Goal: Task Accomplishment & Management: Use online tool/utility

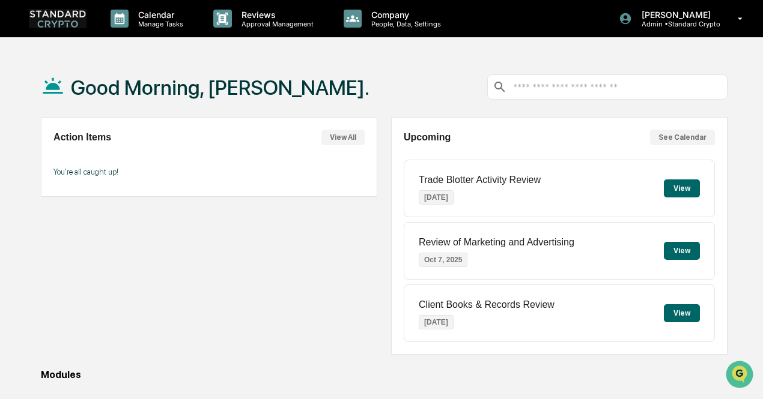
click at [680, 138] on button "See Calendar" at bounding box center [682, 138] width 65 height 16
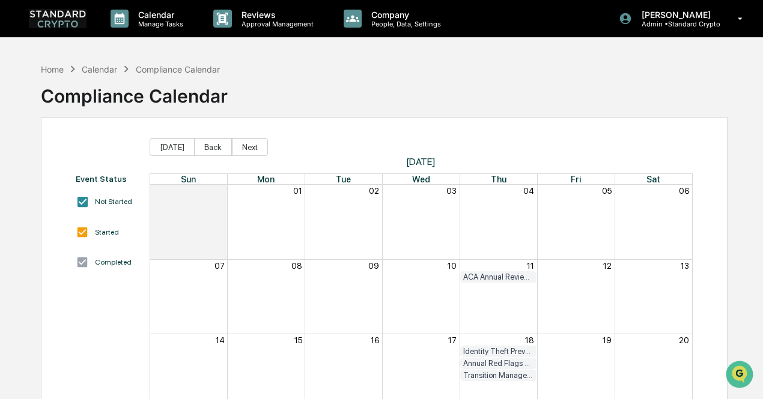
click at [101, 235] on div "Started" at bounding box center [107, 232] width 24 height 8
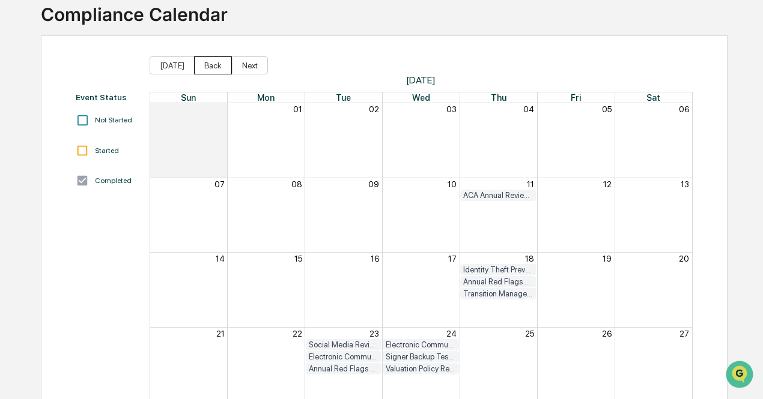
click at [205, 64] on button "Back" at bounding box center [213, 65] width 38 height 18
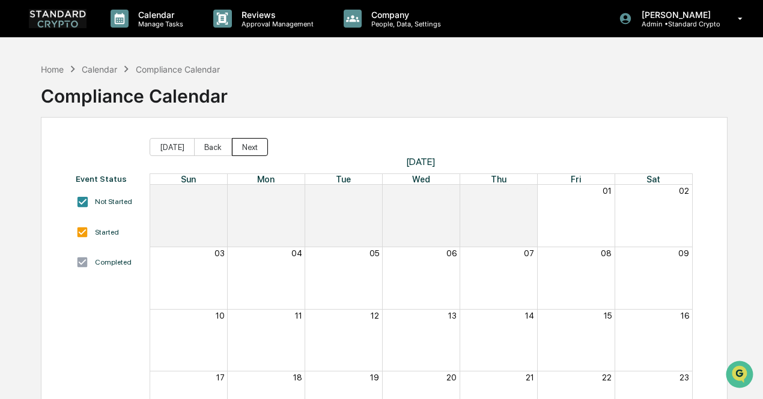
click at [253, 147] on button "Next" at bounding box center [250, 147] width 36 height 18
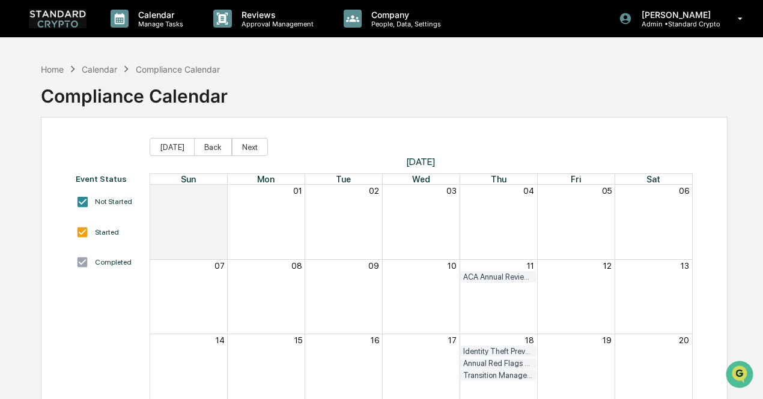
click at [506, 354] on div "Identity Theft Prevention Policy Review" at bounding box center [498, 351] width 70 height 9
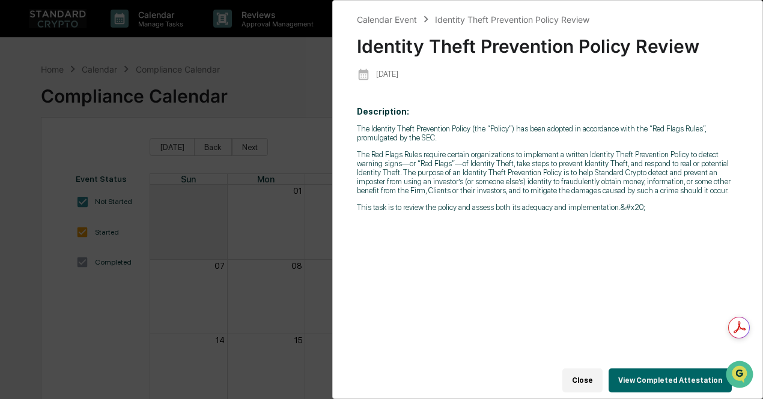
click at [601, 384] on button "Close" at bounding box center [582, 381] width 40 height 24
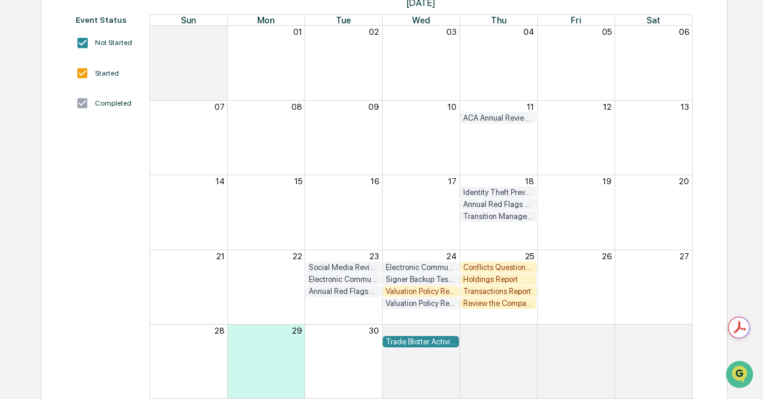
scroll to position [159, 0]
click at [489, 267] on div "Conflicts Questionnaire" at bounding box center [498, 268] width 70 height 9
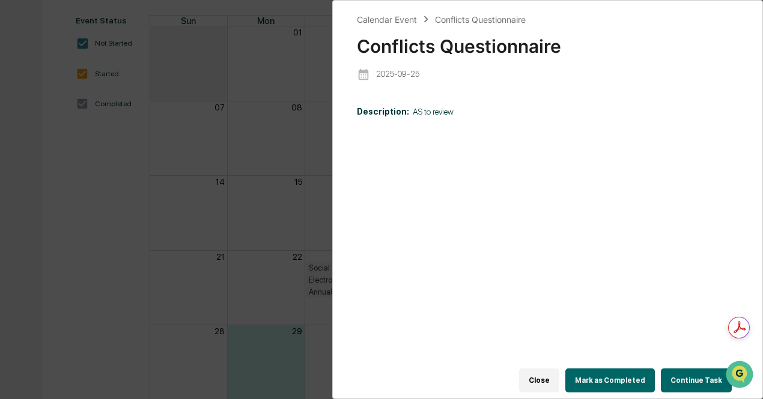
click at [548, 376] on button "Close" at bounding box center [539, 381] width 40 height 24
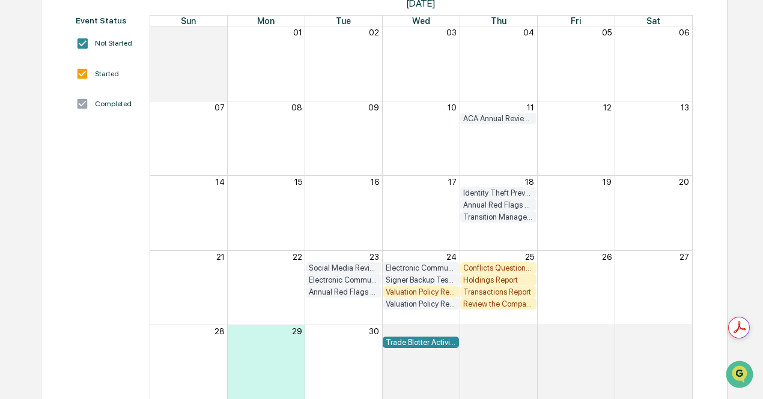
click at [514, 282] on div "Holdings Report" at bounding box center [498, 280] width 70 height 9
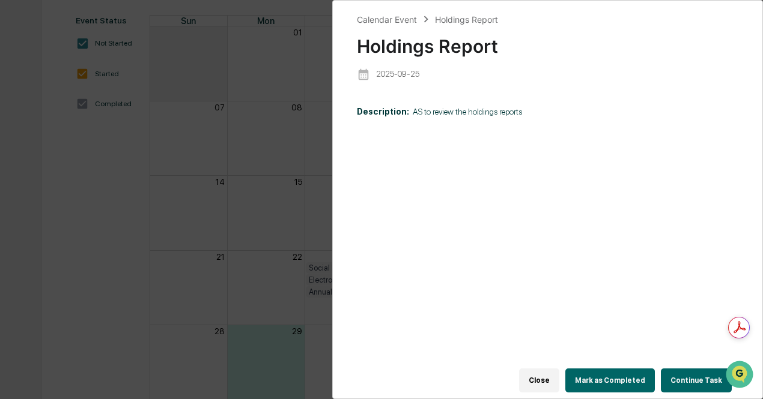
click at [540, 373] on button "Close" at bounding box center [539, 381] width 40 height 24
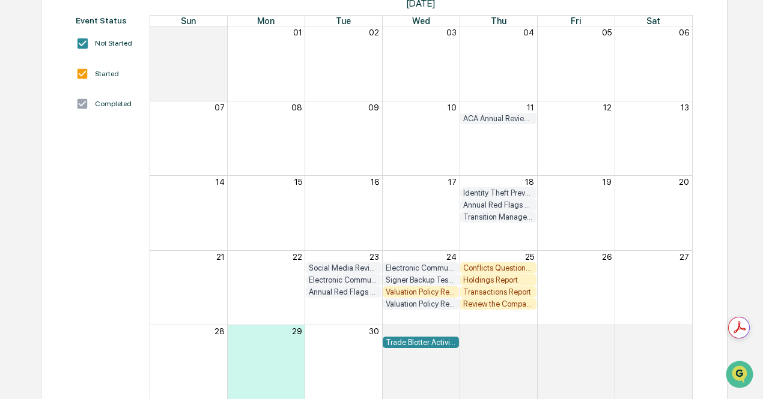
click at [519, 290] on div "Transactions Report" at bounding box center [498, 292] width 70 height 9
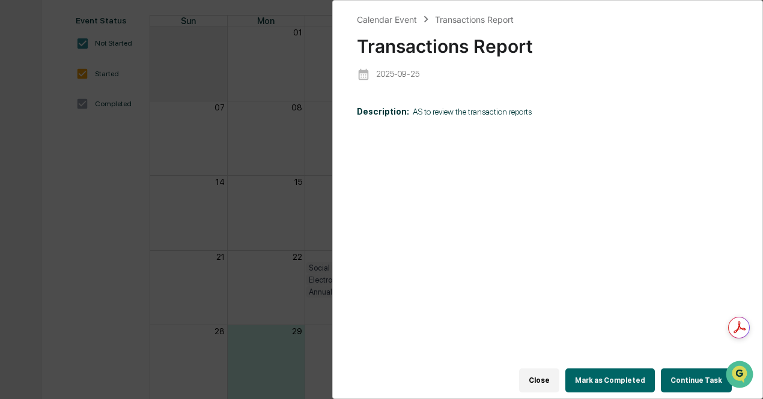
click at [533, 369] on button "Close" at bounding box center [539, 381] width 40 height 24
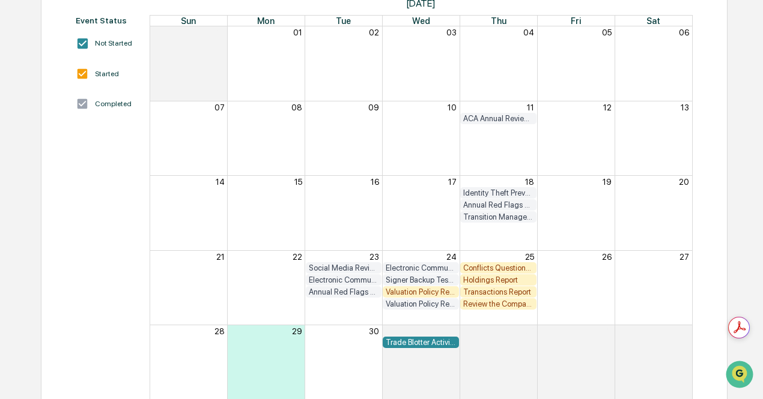
drag, startPoint x: 515, startPoint y: 301, endPoint x: 508, endPoint y: 288, distance: 15.3
click at [508, 288] on div "21 22 23 24 25 26 27 Social Media Review Electronic Communications Review Confl…" at bounding box center [421, 280] width 542 height 59
click at [499, 307] on div "Review the Company’s Privacy Policies" at bounding box center [498, 304] width 70 height 9
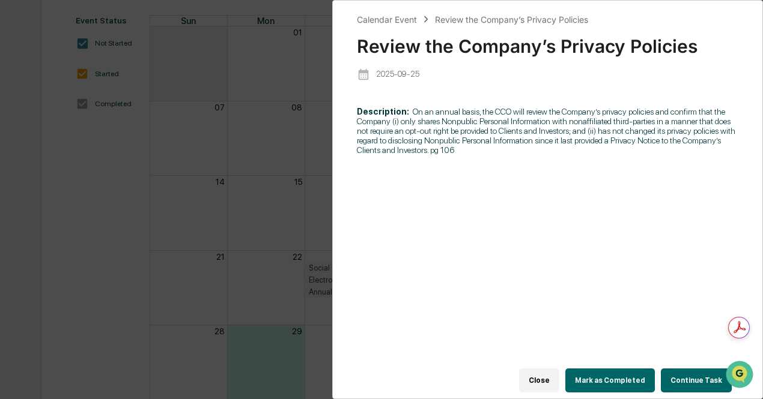
click at [477, 122] on span "On an annual basis, the CCO will review the Company’s privacy policies and conf…" at bounding box center [546, 131] width 378 height 48
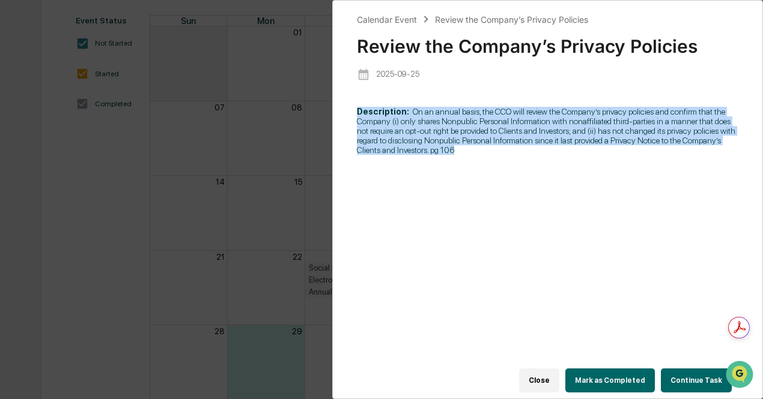
click at [477, 122] on span "On an annual basis, the CCO will review the Company’s privacy policies and conf…" at bounding box center [546, 131] width 378 height 48
click at [412, 178] on div "Description: On an annual basis, the CCO will review the Company’s privacy poli…" at bounding box center [547, 239] width 381 height 282
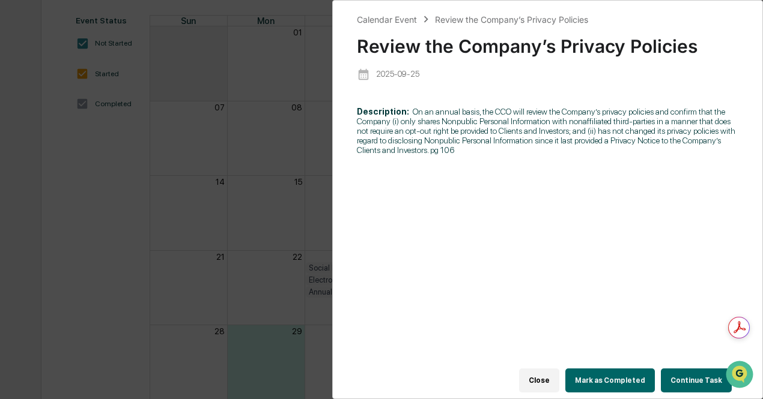
click at [279, 229] on div "Calendar Event Review the Company’s Privacy Policies Review the Company’s Priva…" at bounding box center [381, 199] width 763 height 399
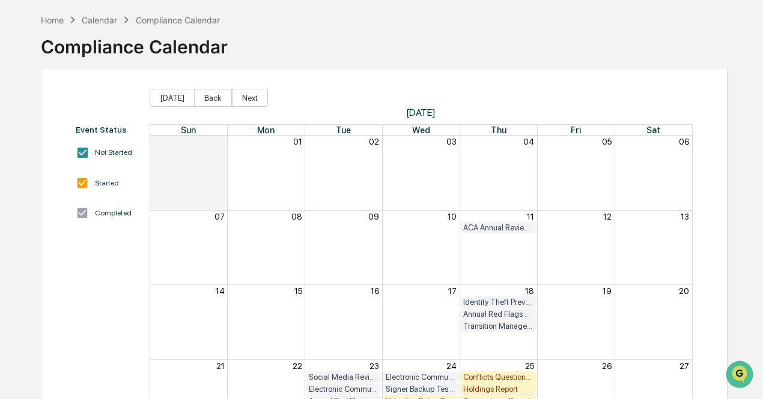
scroll to position [0, 0]
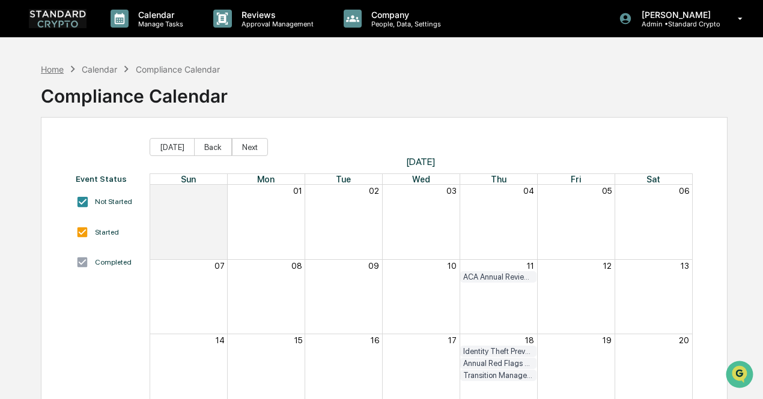
click at [61, 71] on div "Home" at bounding box center [52, 69] width 23 height 10
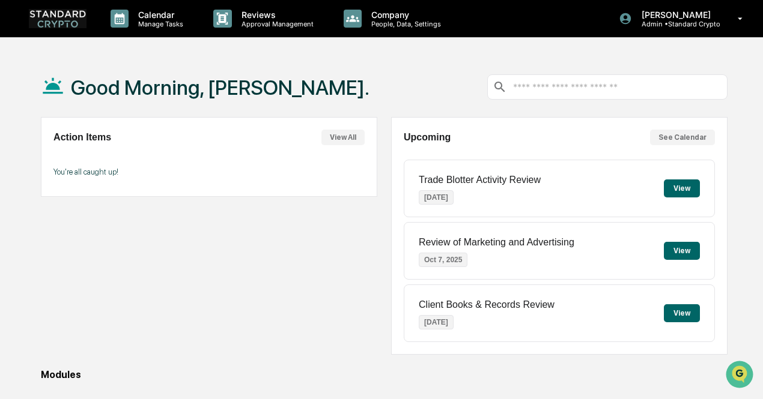
scroll to position [180, 0]
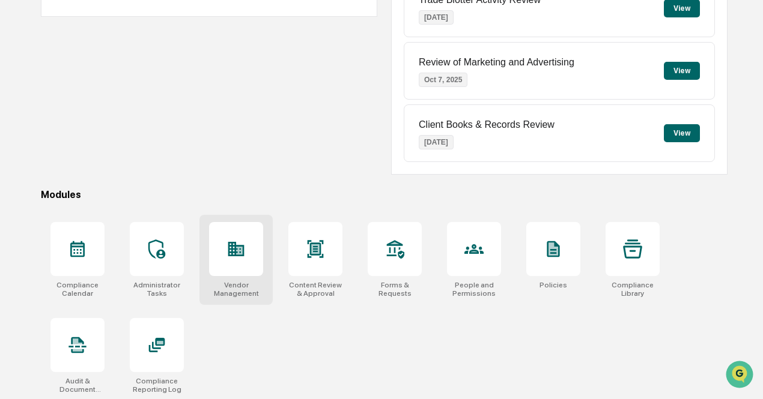
click at [237, 274] on div at bounding box center [236, 249] width 54 height 54
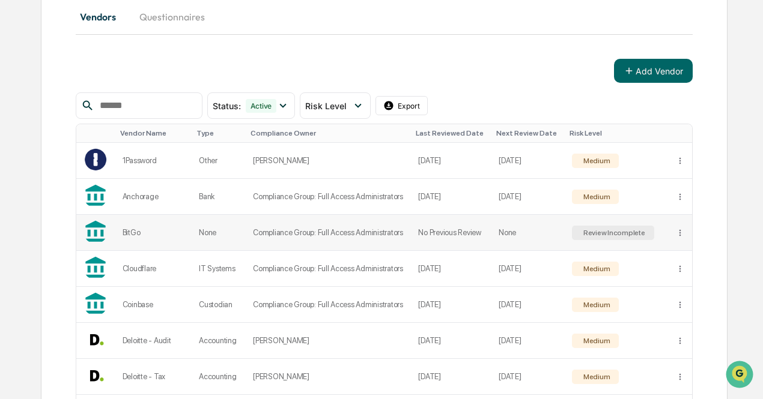
click at [384, 223] on td "Compliance Group: Full Access Administrators" at bounding box center [328, 233] width 165 height 36
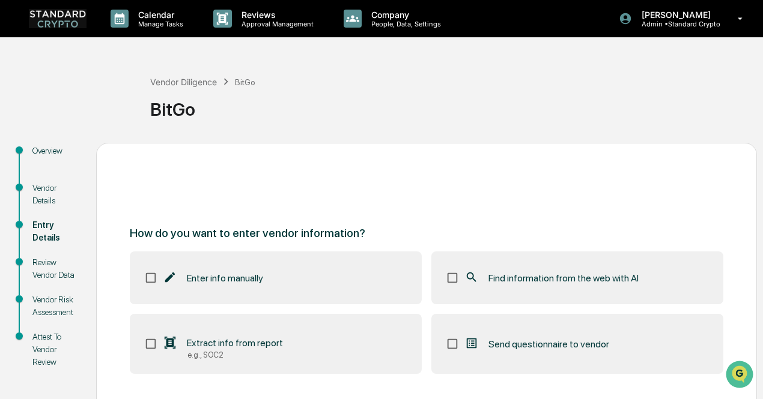
scroll to position [84, 0]
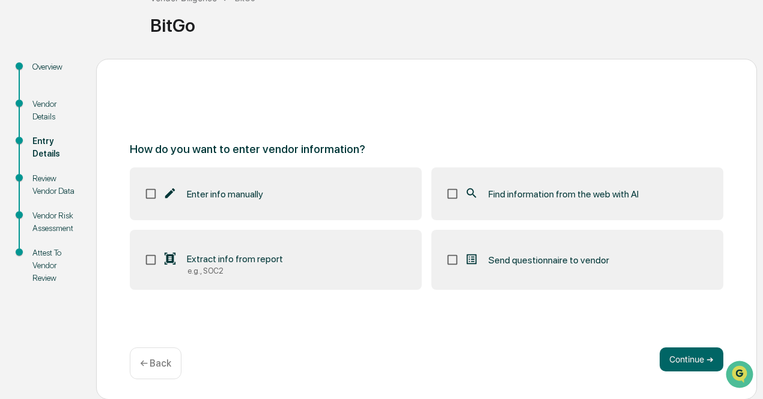
click at [247, 265] on div "Extract info from report" at bounding box center [223, 259] width 120 height 14
click at [668, 364] on button "Continue ➔" at bounding box center [691, 360] width 64 height 24
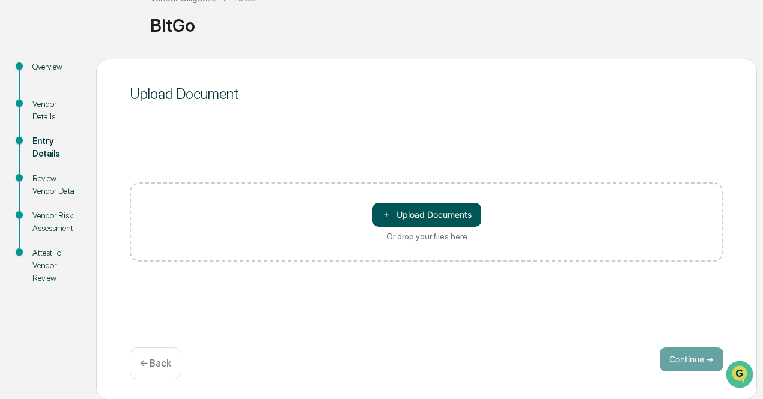
click at [463, 211] on button "＋ Upload Documents" at bounding box center [426, 215] width 109 height 24
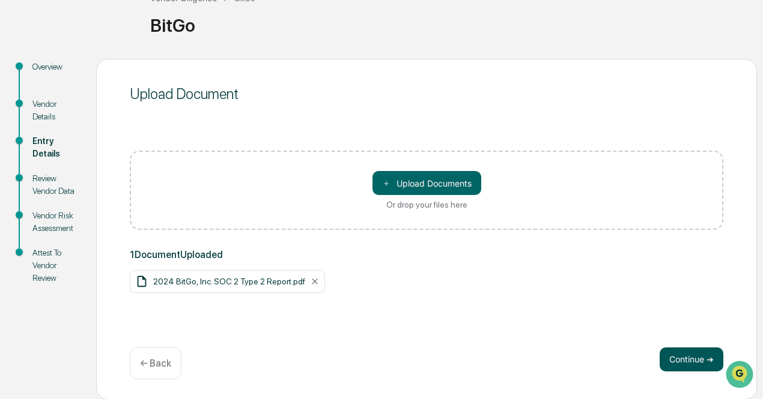
click at [695, 358] on button "Continue ➔" at bounding box center [691, 360] width 64 height 24
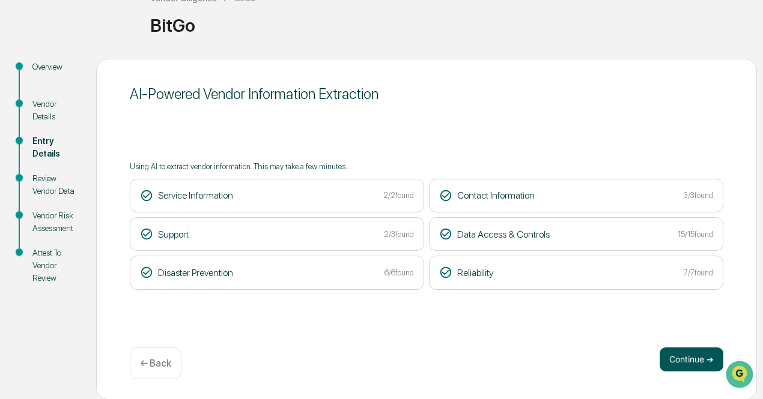
click at [683, 355] on button "Continue ➔" at bounding box center [691, 360] width 64 height 24
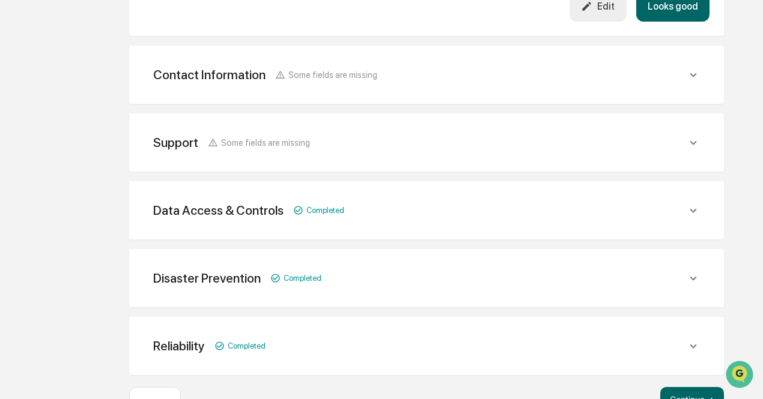
scroll to position [519, 0]
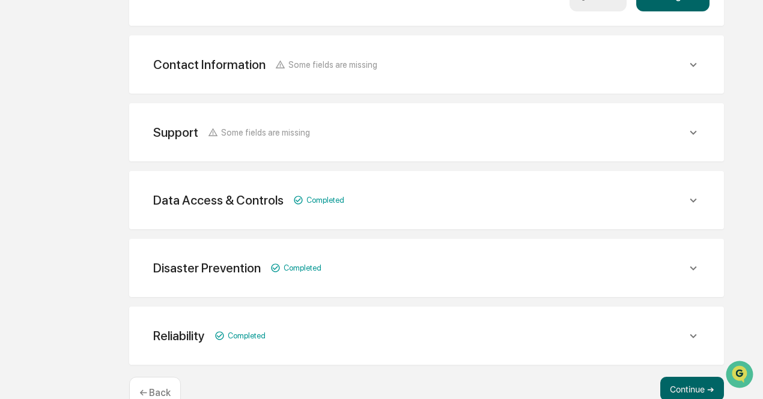
click at [469, 156] on div "Support Some fields are missing Support Phone Extracted from Web [PHONE_NUMBER]…" at bounding box center [426, 132] width 594 height 58
click at [677, 127] on div "Support Some fields are missing" at bounding box center [427, 132] width 566 height 29
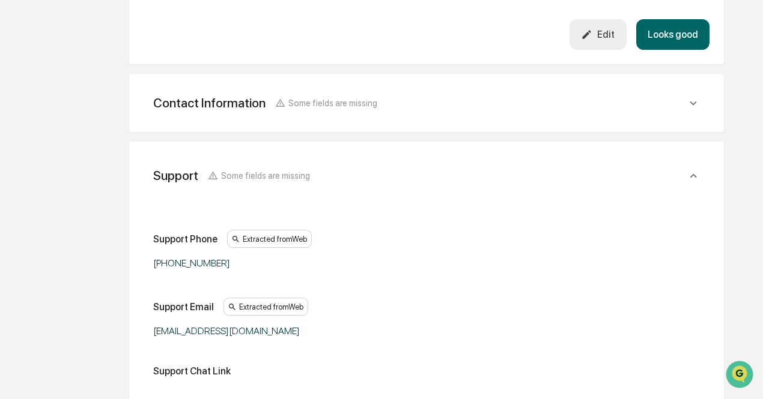
scroll to position [509, 0]
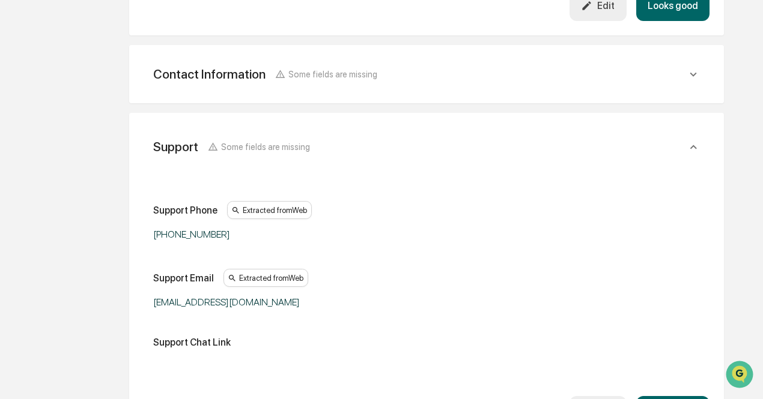
click at [657, 82] on div "Contact Information Some fields are missing" at bounding box center [419, 74] width 533 height 15
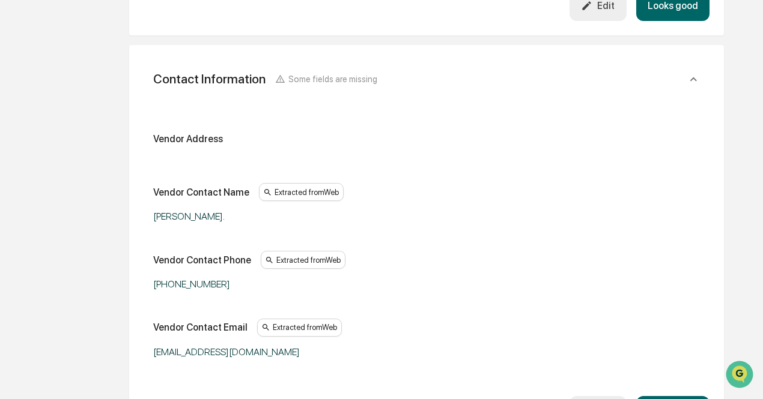
scroll to position [597, 0]
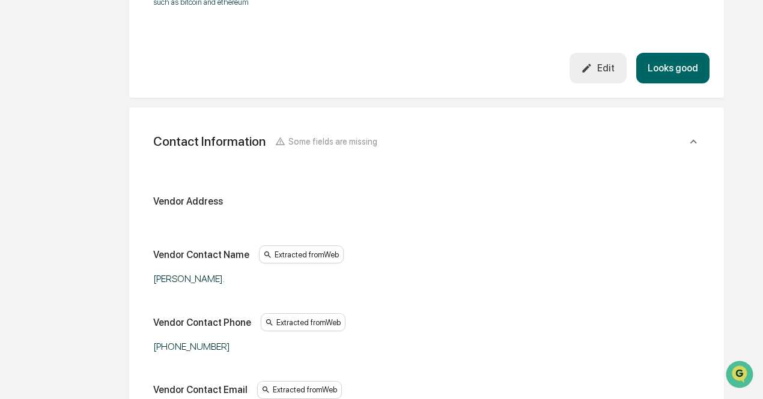
click at [664, 73] on button "Looks good" at bounding box center [672, 68] width 73 height 31
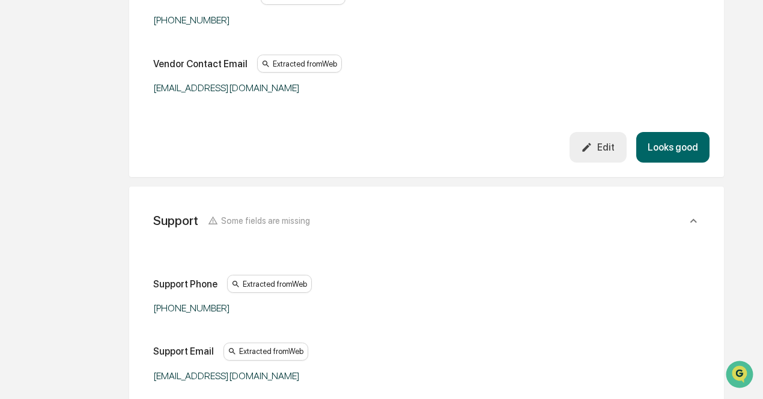
click at [692, 153] on button "Looks good" at bounding box center [672, 147] width 73 height 31
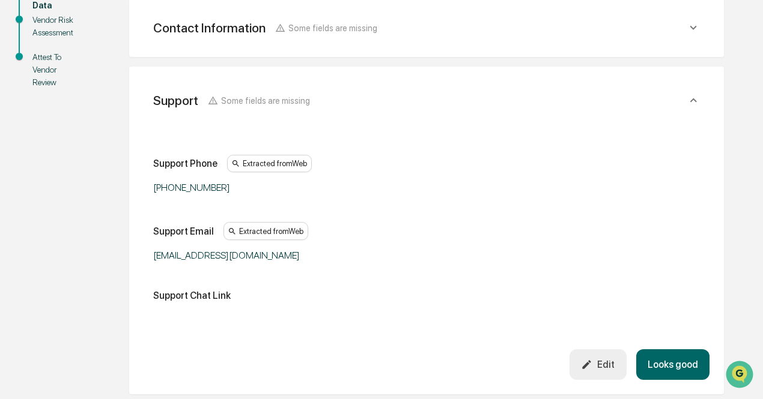
scroll to position [281, 0]
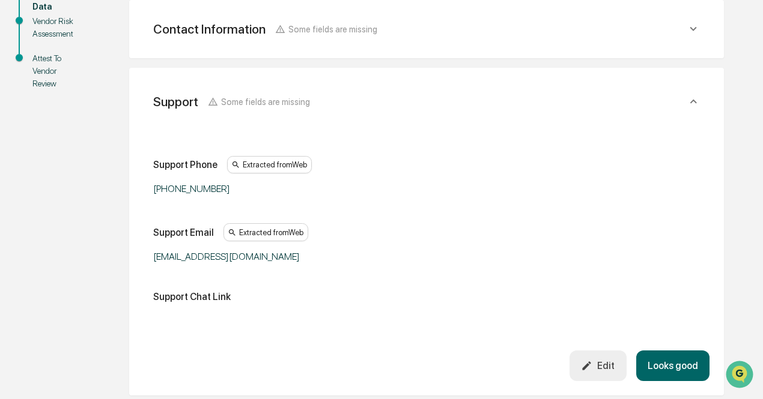
click at [711, 374] on div "Support Some fields are missing Support Phone Extracted from Web [PHONE_NUMBER]…" at bounding box center [426, 232] width 594 height 328
click at [699, 374] on button "Looks good" at bounding box center [672, 366] width 73 height 31
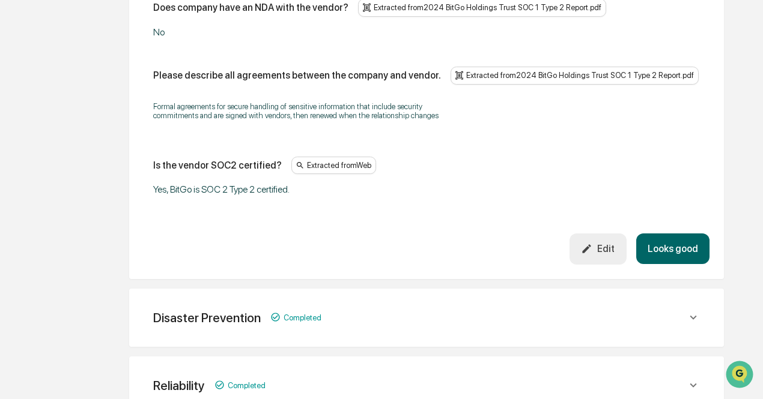
click at [677, 234] on button "Looks good" at bounding box center [672, 249] width 73 height 31
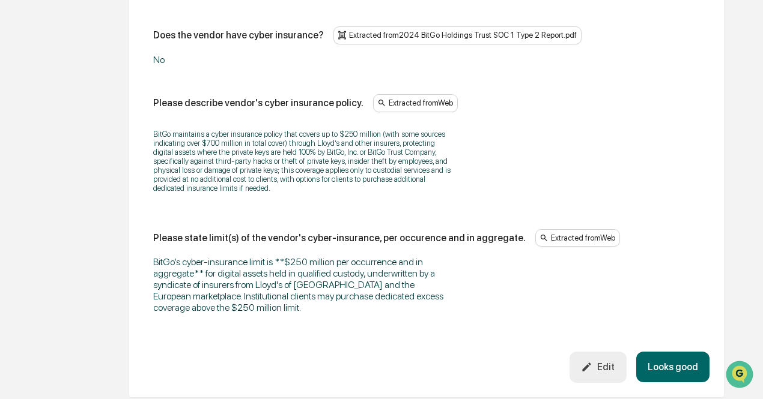
scroll to position [948, 0]
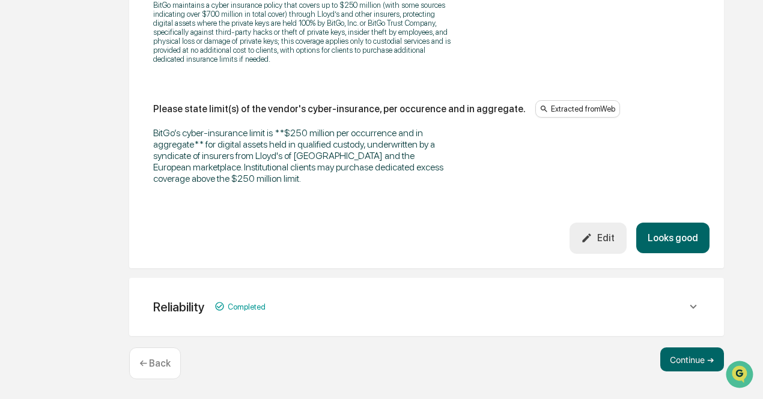
click at [670, 230] on button "Looks good" at bounding box center [672, 238] width 73 height 31
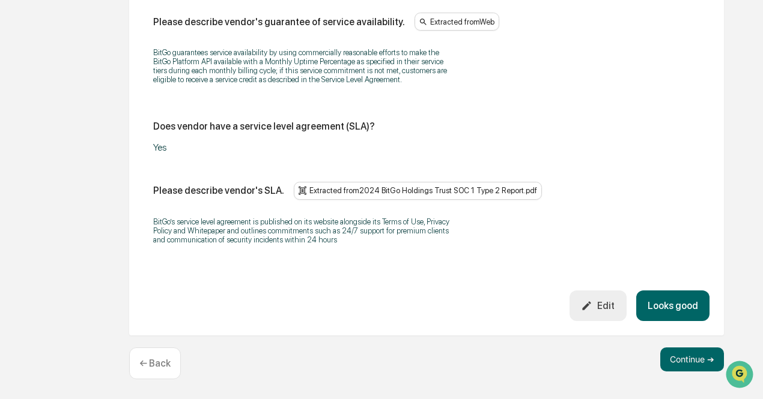
click at [681, 301] on button "Looks good" at bounding box center [672, 306] width 73 height 31
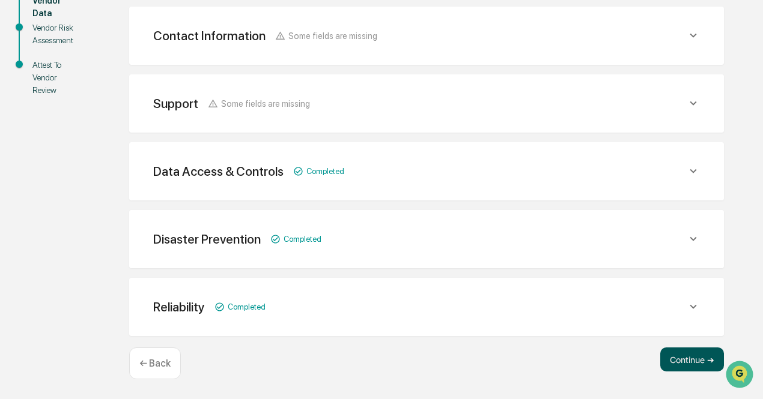
click at [683, 356] on button "Continue ➔" at bounding box center [692, 360] width 64 height 24
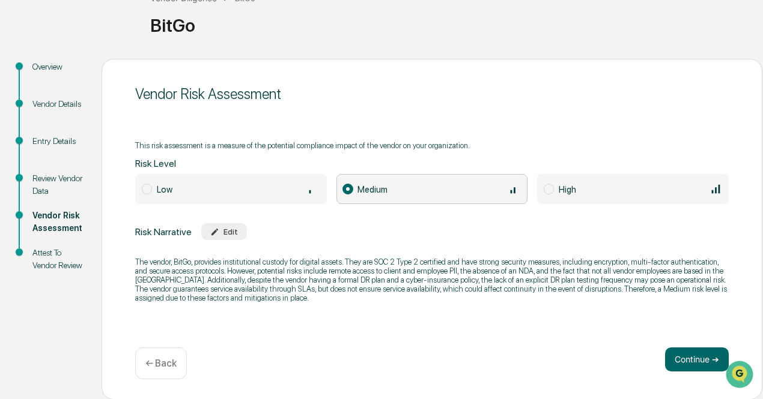
click at [432, 276] on p "The vendor, BitGo, provides institutional custody for digital assets. They are …" at bounding box center [431, 280] width 593 height 45
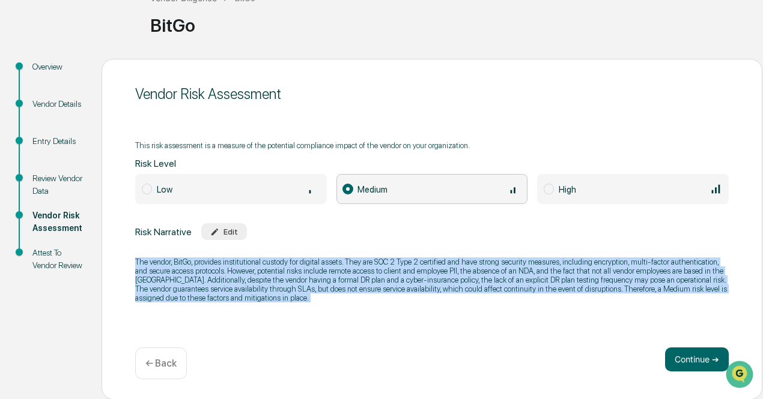
click at [432, 276] on p "The vendor, BitGo, provides institutional custody for digital assets. They are …" at bounding box center [431, 280] width 593 height 45
click at [470, 297] on p "The vendor, BitGo, provides institutional custody for digital assets. They are …" at bounding box center [431, 280] width 593 height 45
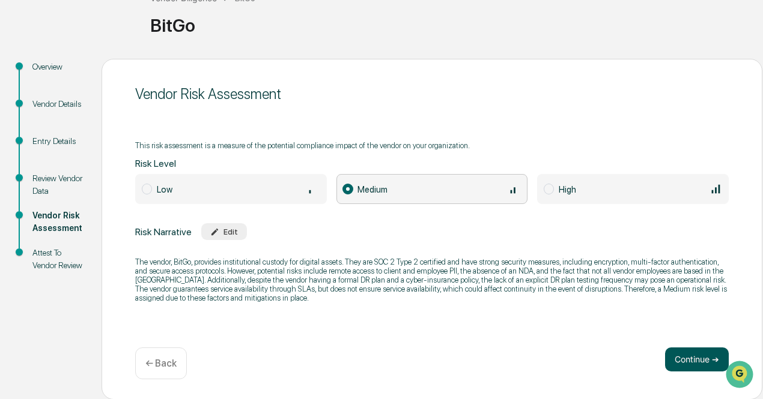
click at [669, 355] on button "Continue ➔" at bounding box center [697, 360] width 64 height 24
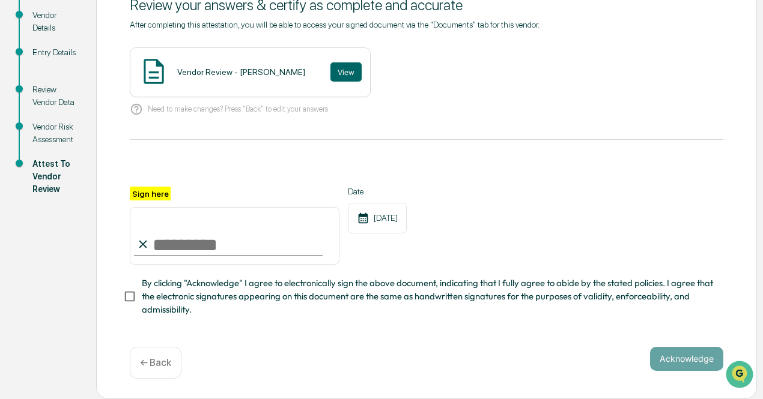
scroll to position [0, 0]
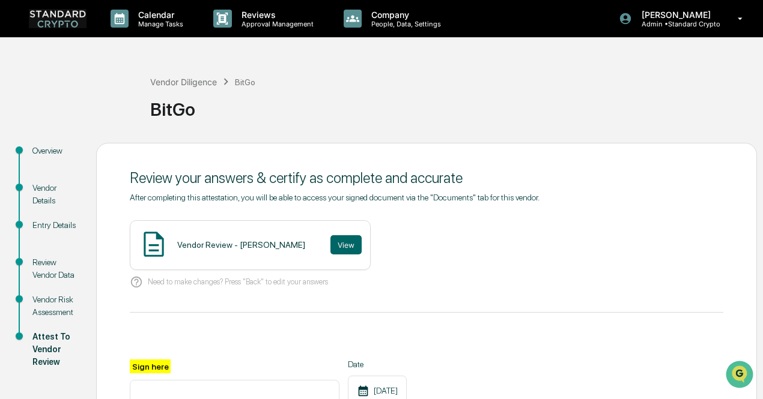
click at [68, 26] on img at bounding box center [58, 18] width 58 height 19
